Goal: Transaction & Acquisition: Purchase product/service

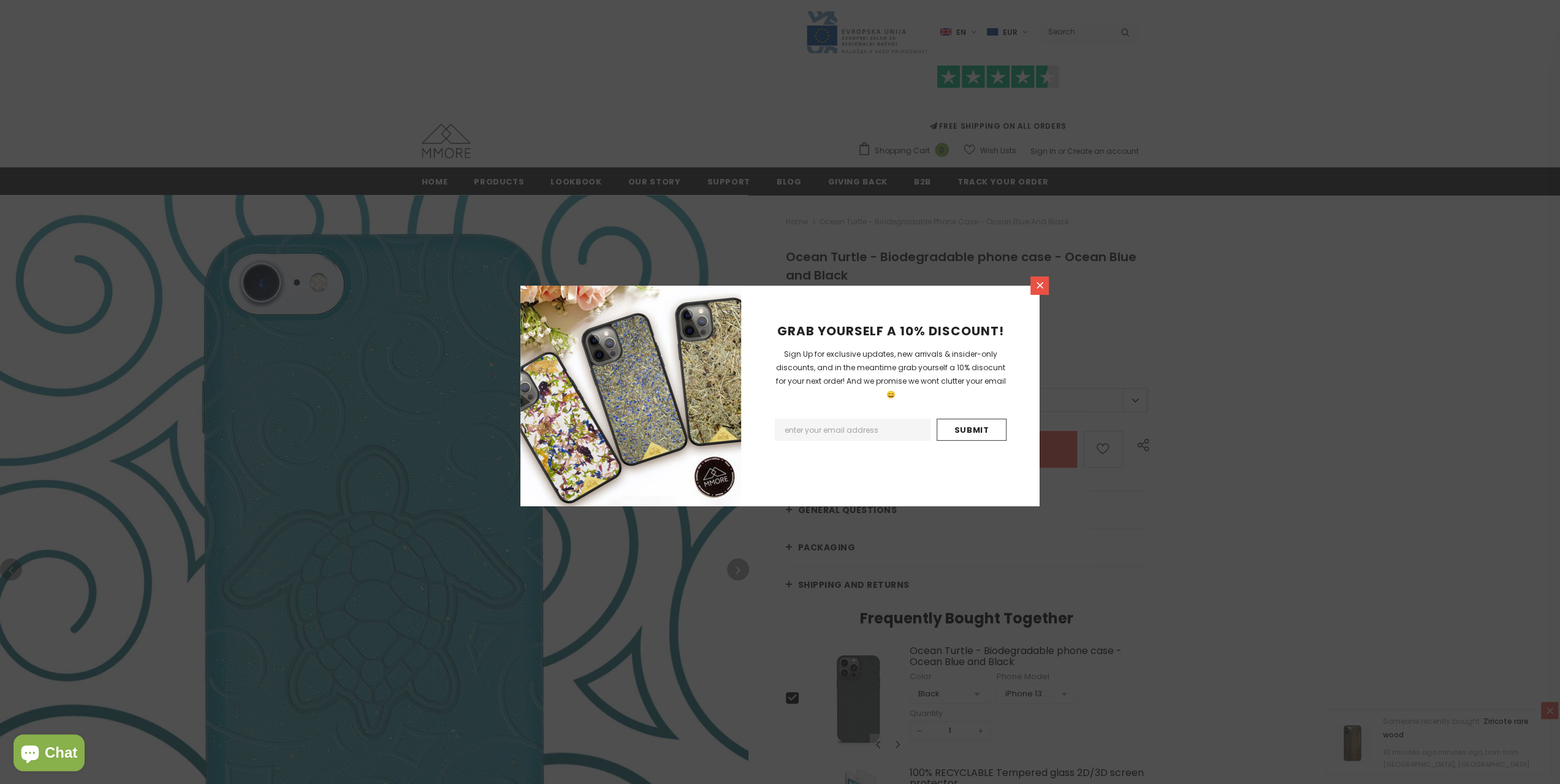
click at [1031, 289] on link at bounding box center [1039, 285] width 18 height 18
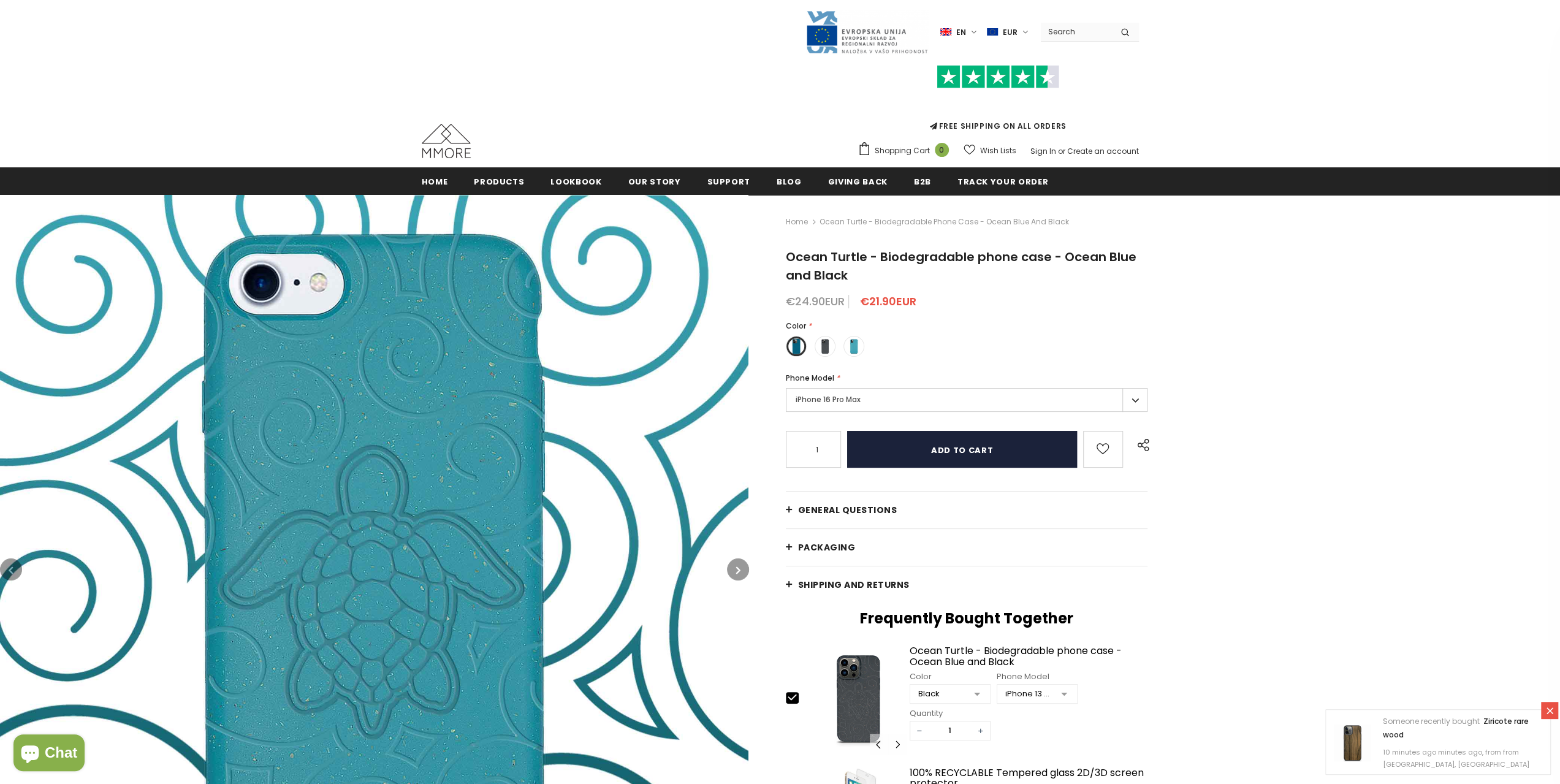
click at [973, 449] on input "Add to cart" at bounding box center [962, 449] width 230 height 37
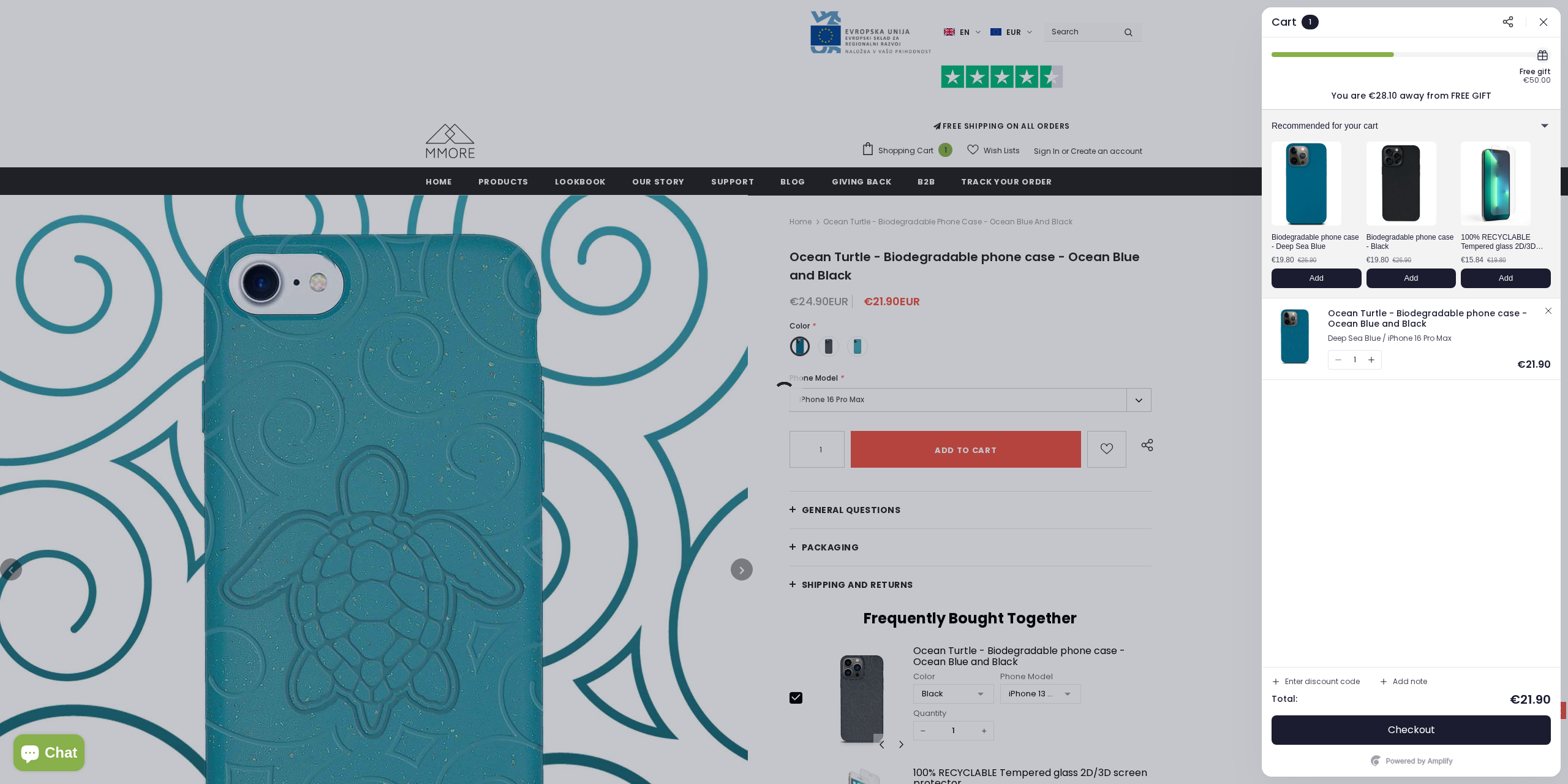
drag, startPoint x: 1366, startPoint y: 54, endPoint x: 1447, endPoint y: 59, distance: 81.2
click at [1447, 59] on div "Free gift €50.00" at bounding box center [1425, 66] width 251 height 37
drag, startPoint x: 1392, startPoint y: 54, endPoint x: 1453, endPoint y: 54, distance: 61.0
click at [1453, 54] on div "Free gift €50.00" at bounding box center [1425, 66] width 251 height 37
click at [1548, 17] on icon "button" at bounding box center [1543, 22] width 12 height 12
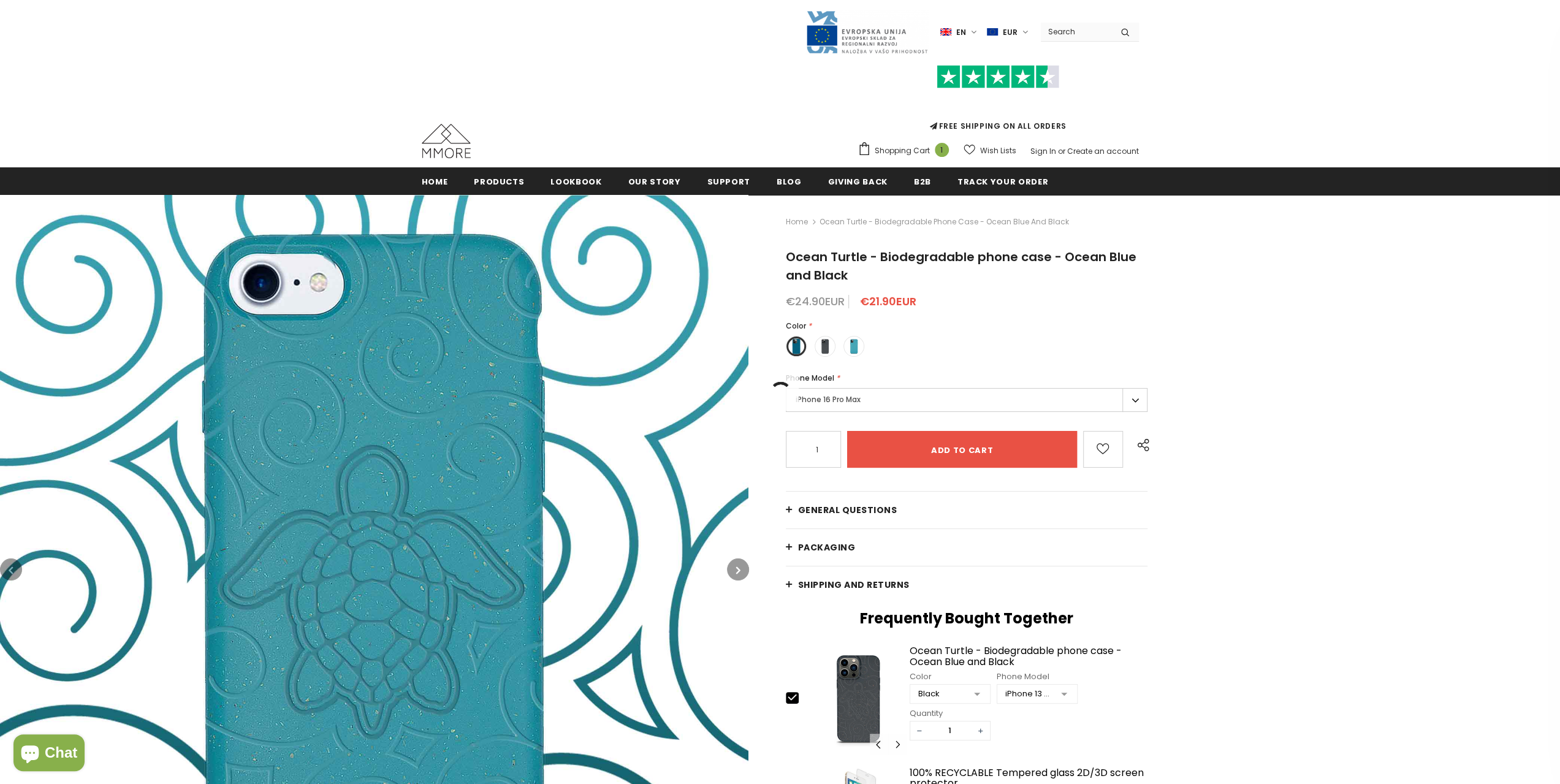
click at [1125, 398] on label "iPhone 16 Pro Max" at bounding box center [967, 400] width 363 height 24
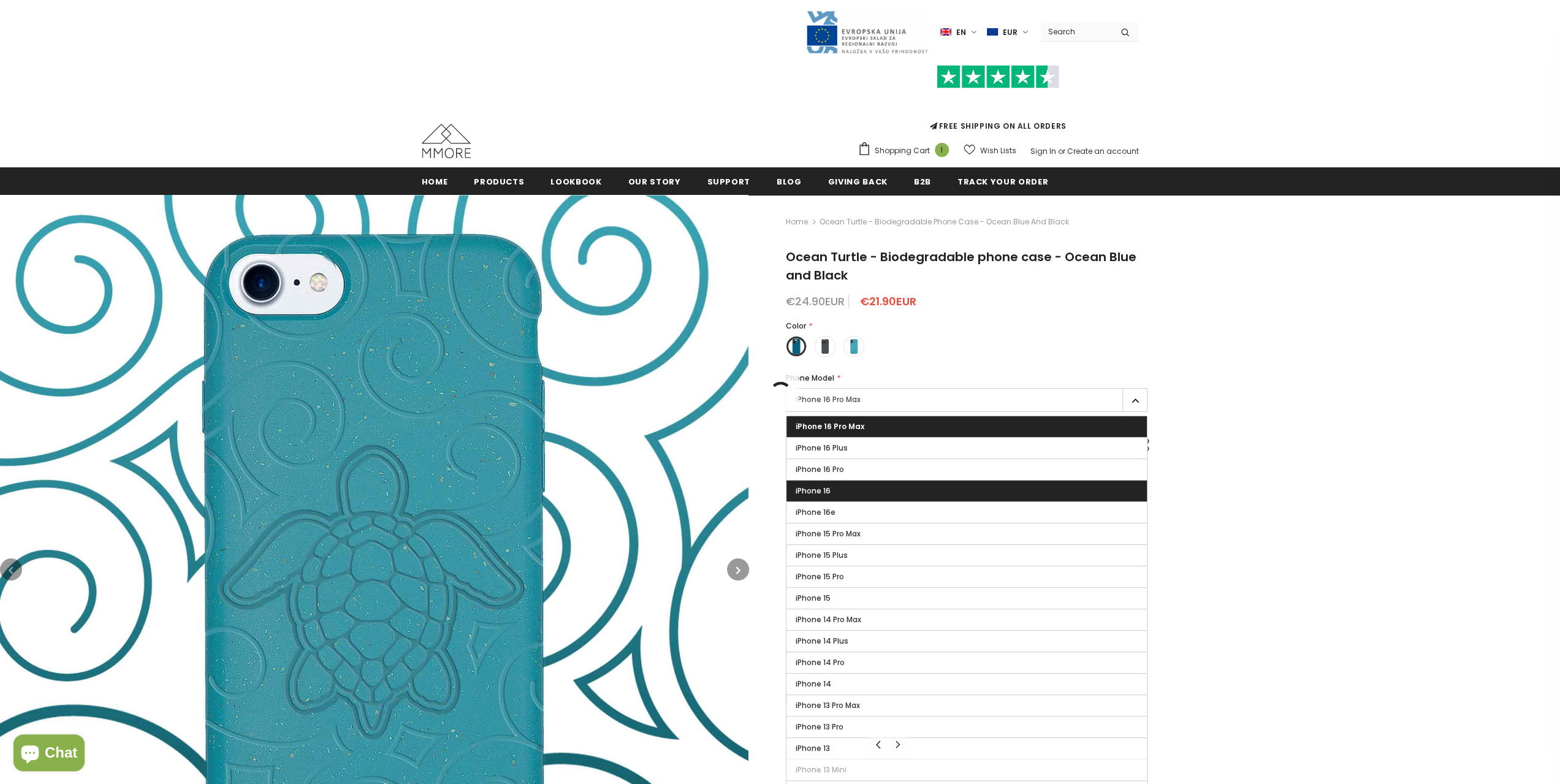
click at [861, 494] on label "iPhone 16" at bounding box center [967, 491] width 361 height 21
click at [0, 0] on input "iPhone 16" at bounding box center [0, 0] width 0 height 0
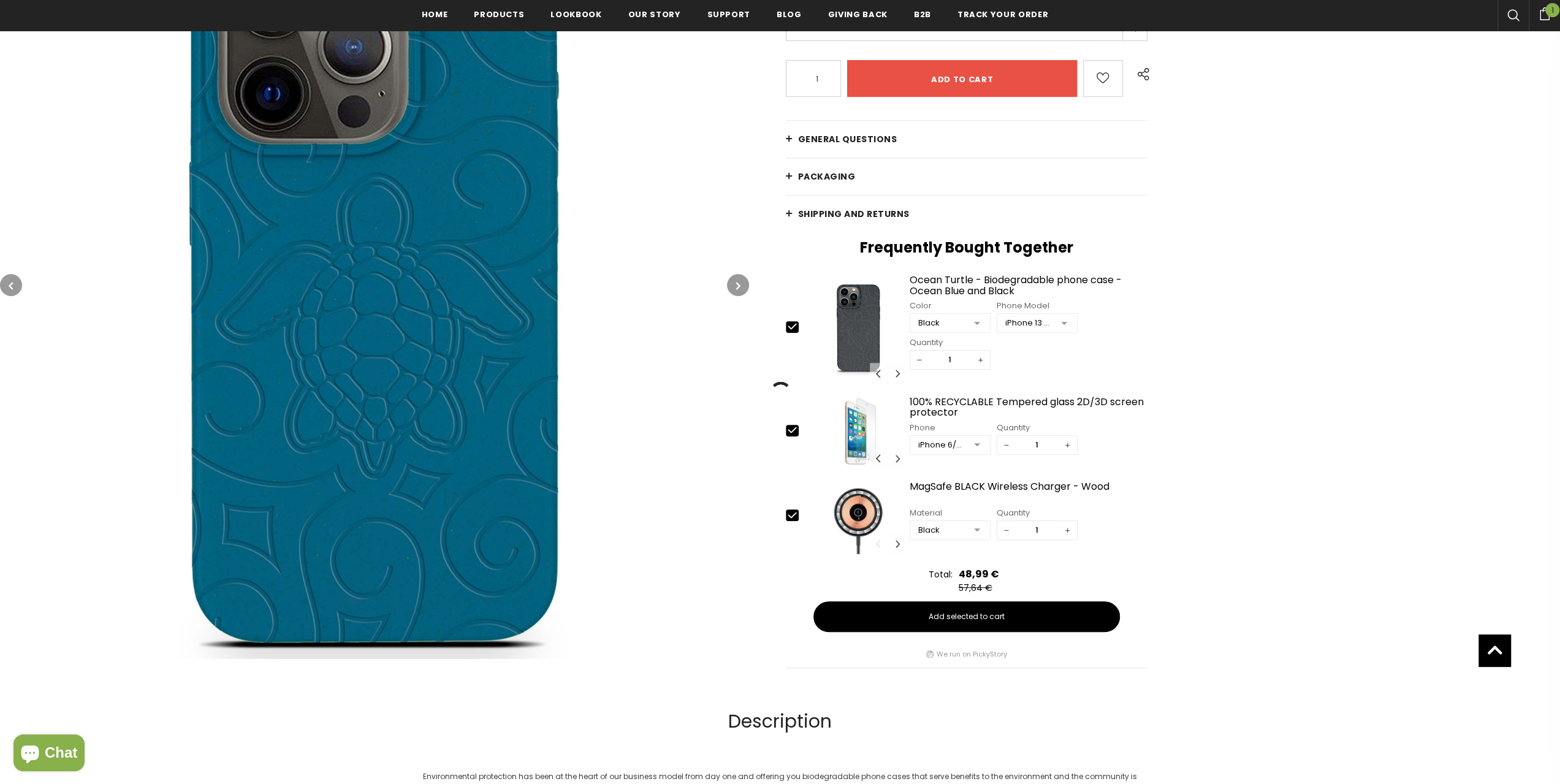
scroll to position [313, 0]
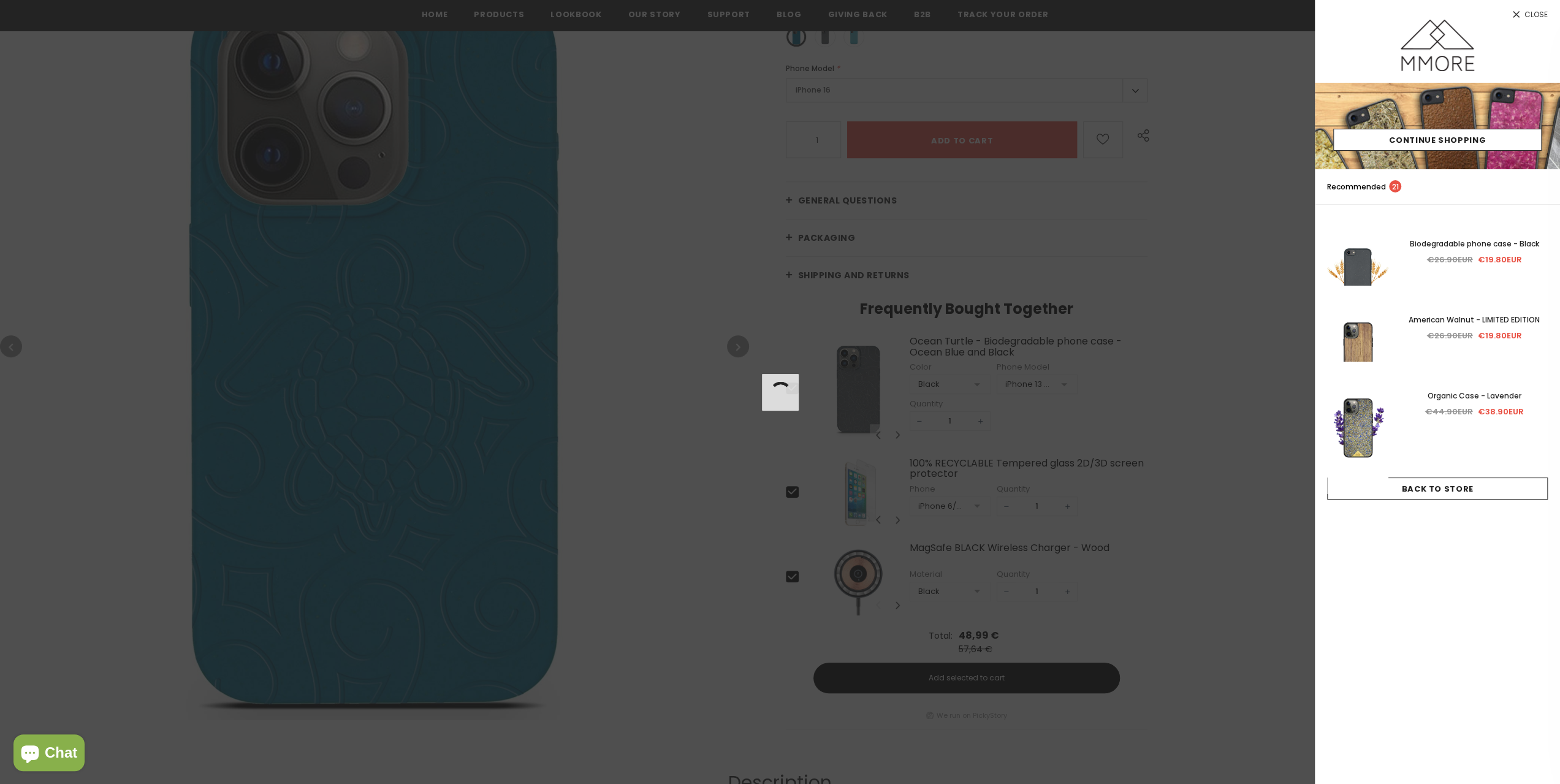
click at [1226, 204] on div at bounding box center [780, 392] width 1560 height 784
